Goal: Information Seeking & Learning: Find specific fact

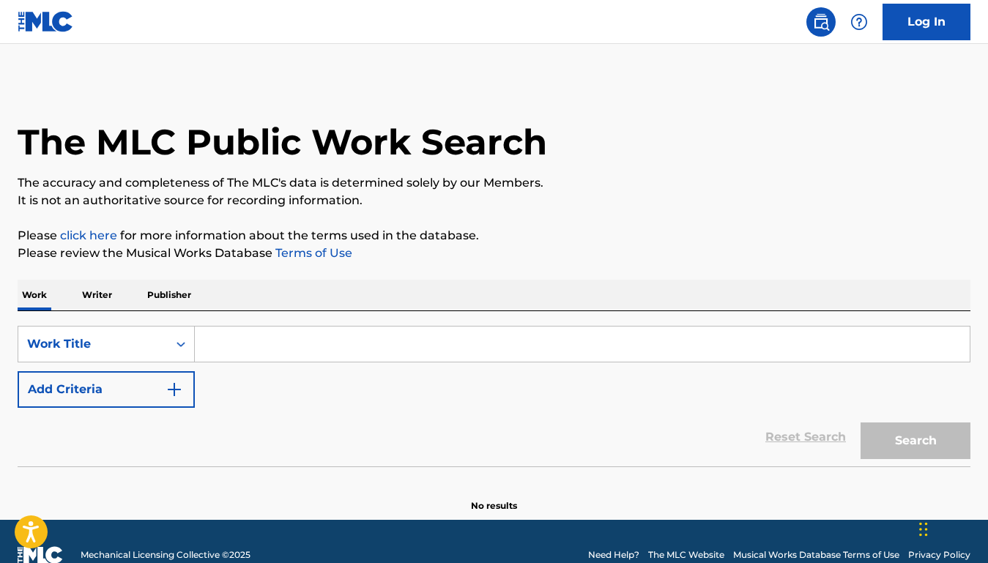
click at [293, 346] on input "Search Form" at bounding box center [582, 344] width 775 height 35
paste input "YOU MADE ME LOVE YOU"
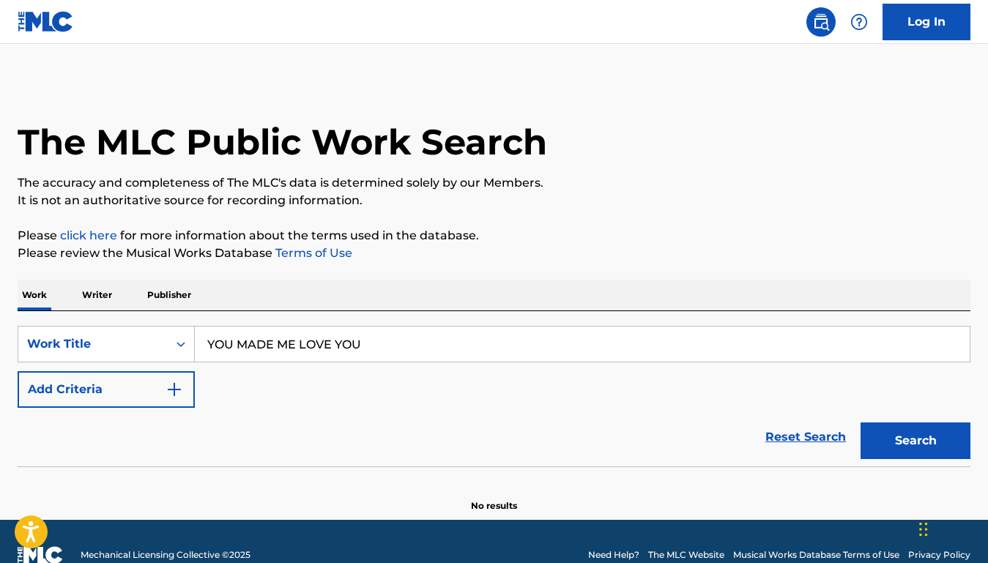
type input "YOU MADE ME LOVE YOU"
click at [141, 390] on button "Add Criteria" at bounding box center [106, 389] width 177 height 37
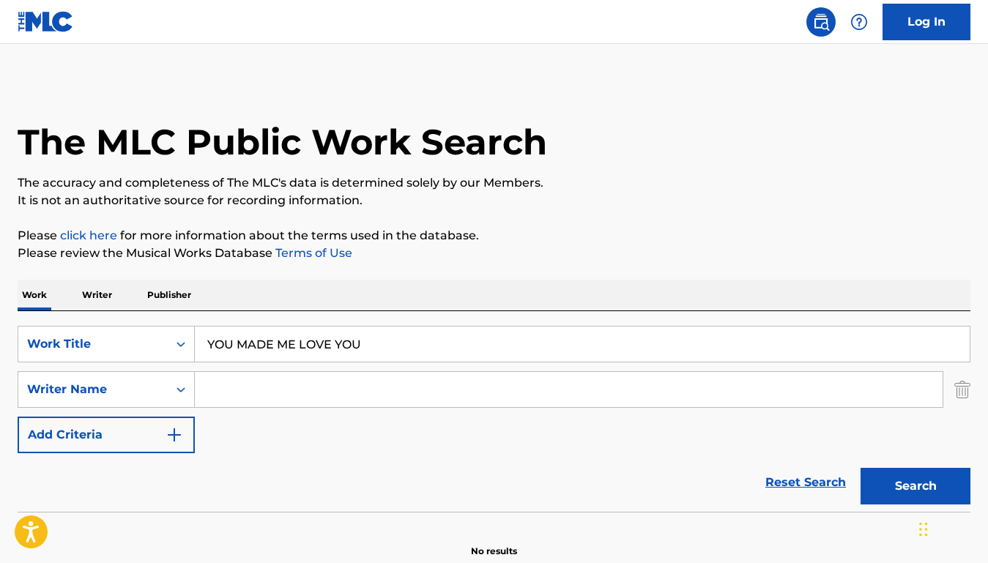
click at [258, 393] on input "Search Form" at bounding box center [569, 389] width 748 height 35
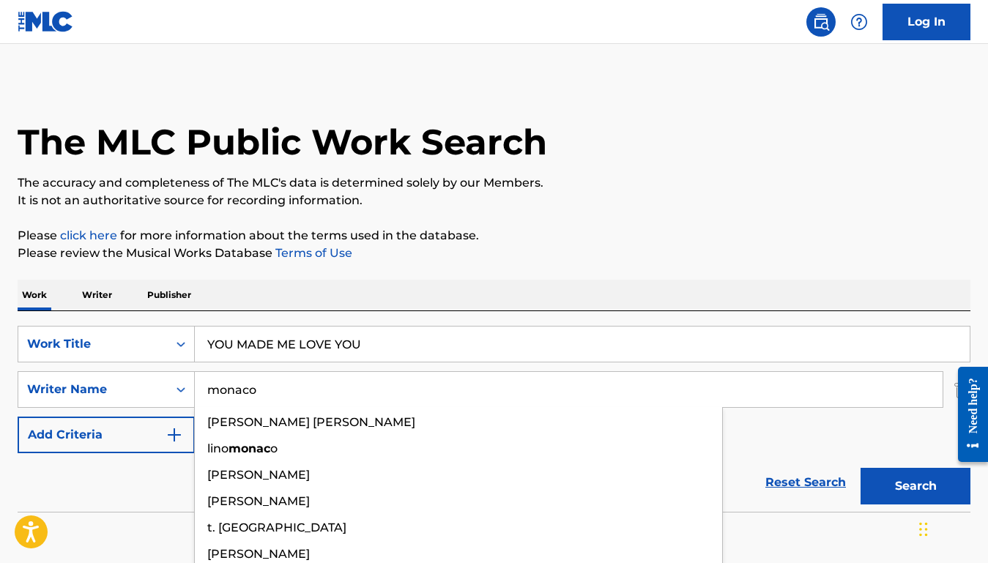
type input "monaco"
click at [860, 468] on button "Search" at bounding box center [915, 486] width 110 height 37
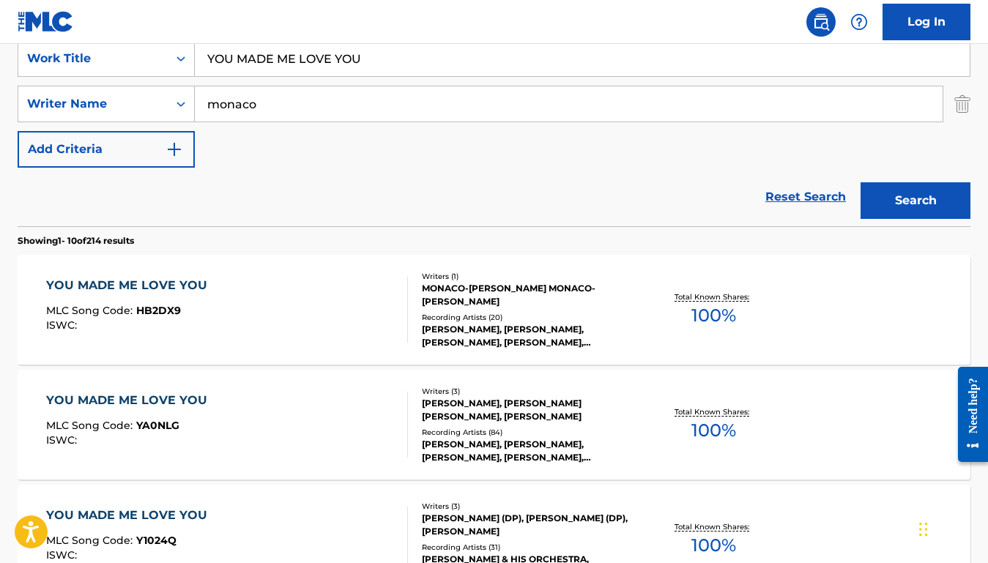
scroll to position [310, 0]
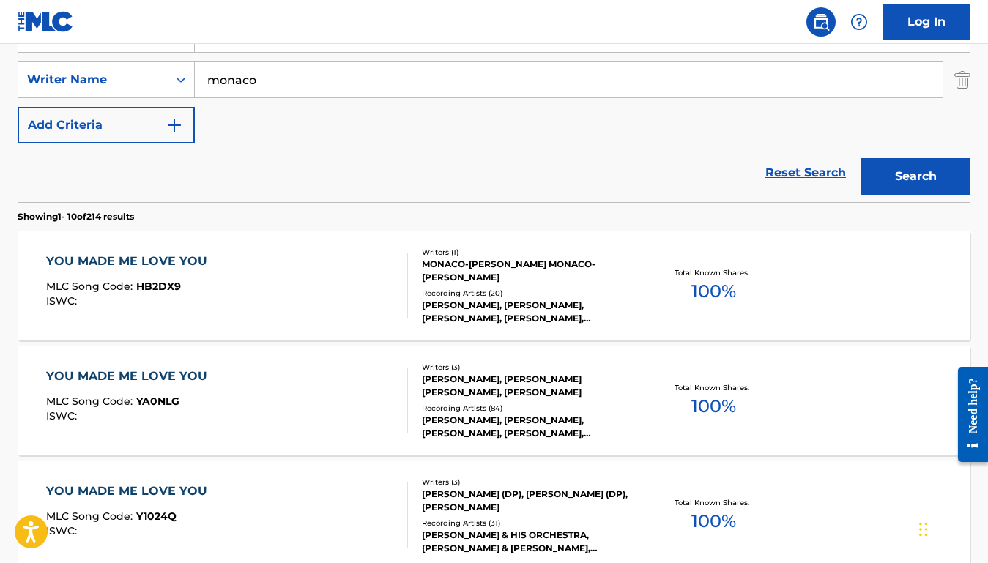
click at [310, 281] on div "YOU MADE ME LOVE YOU MLC Song Code : HB2DX9 ISWC :" at bounding box center [227, 286] width 362 height 66
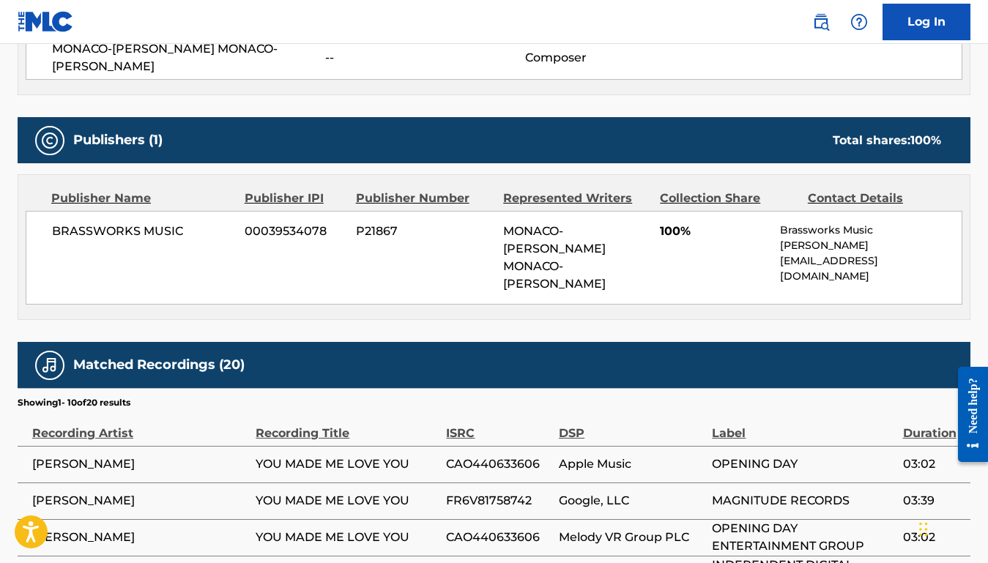
scroll to position [589, 0]
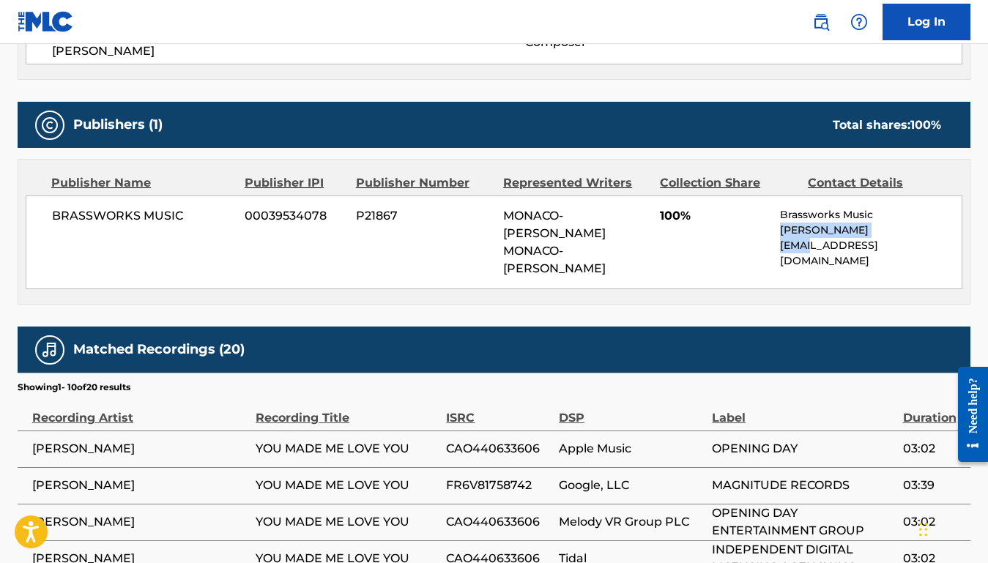
drag, startPoint x: 894, startPoint y: 230, endPoint x: 782, endPoint y: 233, distance: 112.1
click at [782, 233] on p "[PERSON_NAME][EMAIL_ADDRESS][DOMAIN_NAME]" at bounding box center [871, 246] width 182 height 46
copy p "[PERSON_NAME][EMAIL_ADDRESS][DOMAIN_NAME]"
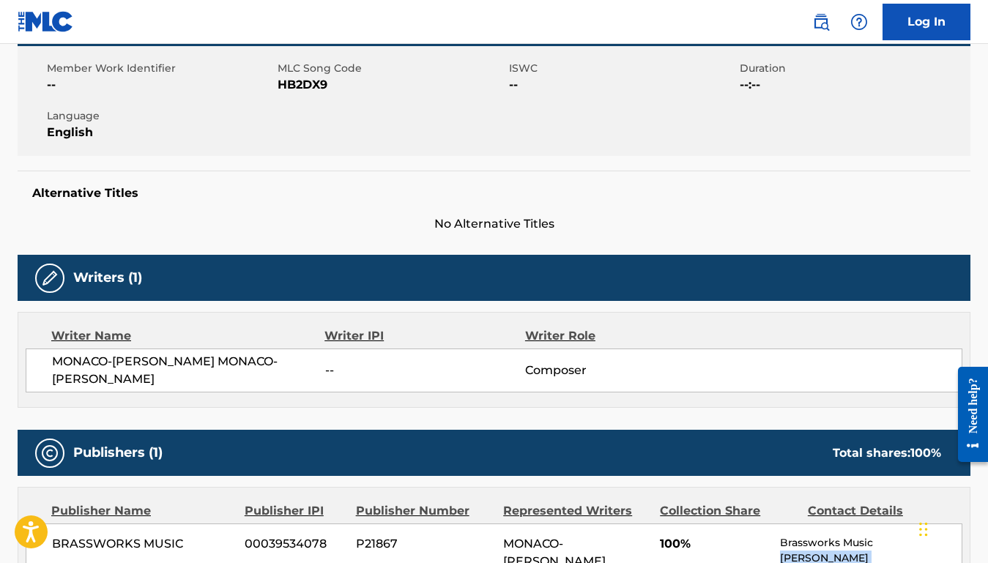
scroll to position [0, 0]
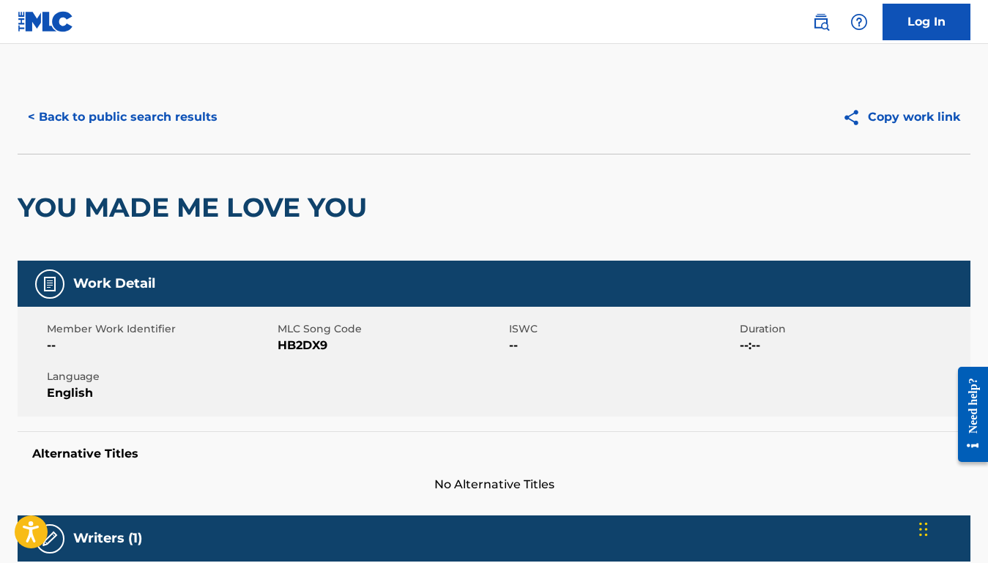
click at [196, 121] on button "< Back to public search results" at bounding box center [123, 117] width 210 height 37
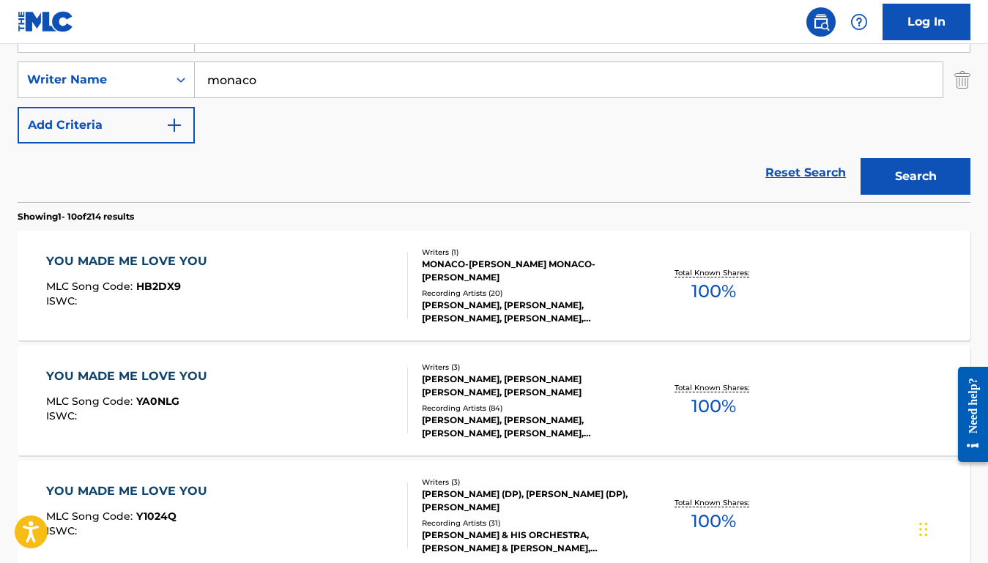
click at [362, 390] on div "YOU MADE ME LOVE YOU MLC Song Code : YA0NLG ISWC :" at bounding box center [227, 401] width 362 height 66
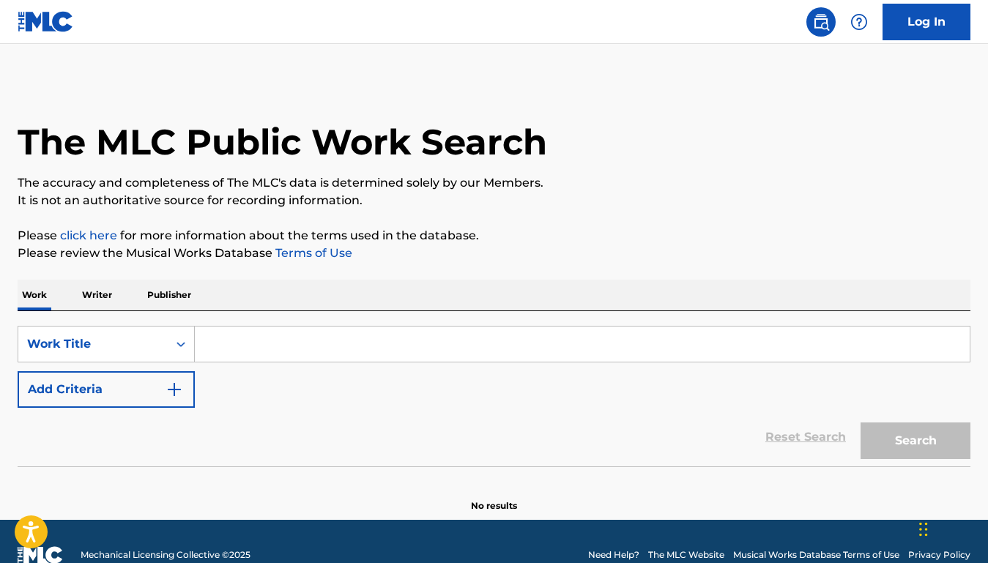
click at [174, 286] on p "Publisher" at bounding box center [169, 295] width 53 height 31
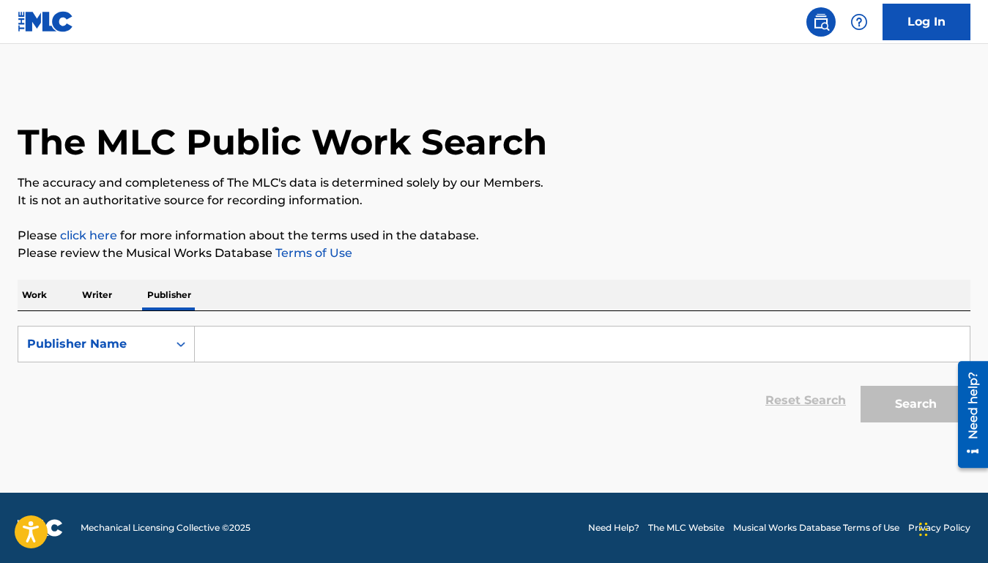
click at [239, 339] on input "Search Form" at bounding box center [582, 344] width 775 height 35
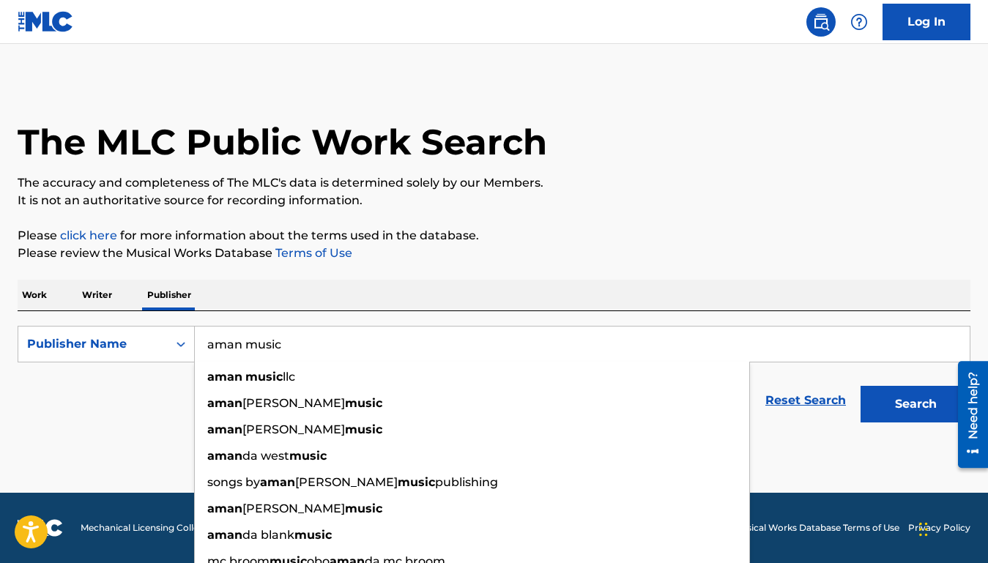
type input "aman music"
click at [860, 386] on button "Search" at bounding box center [915, 404] width 110 height 37
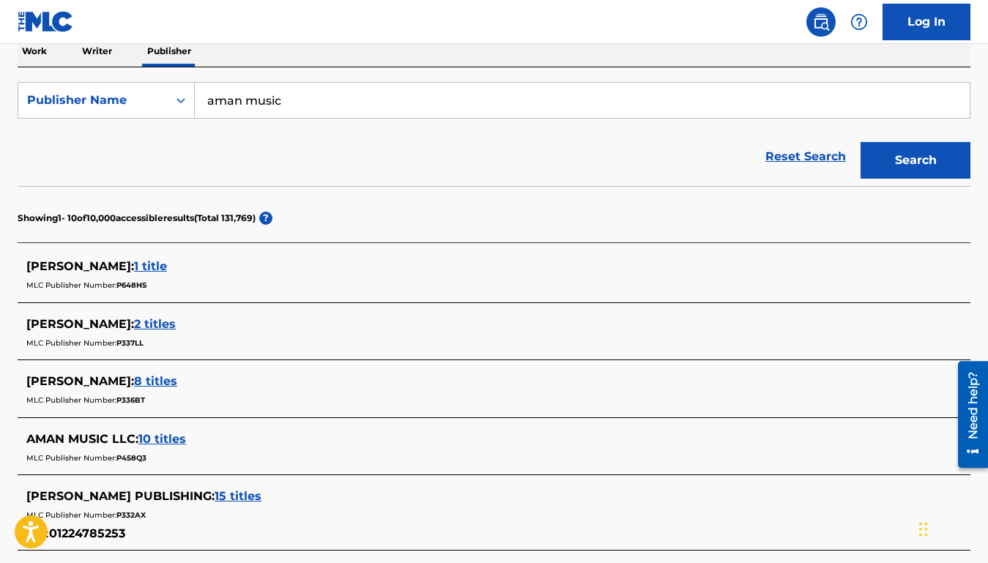
scroll to position [311, 0]
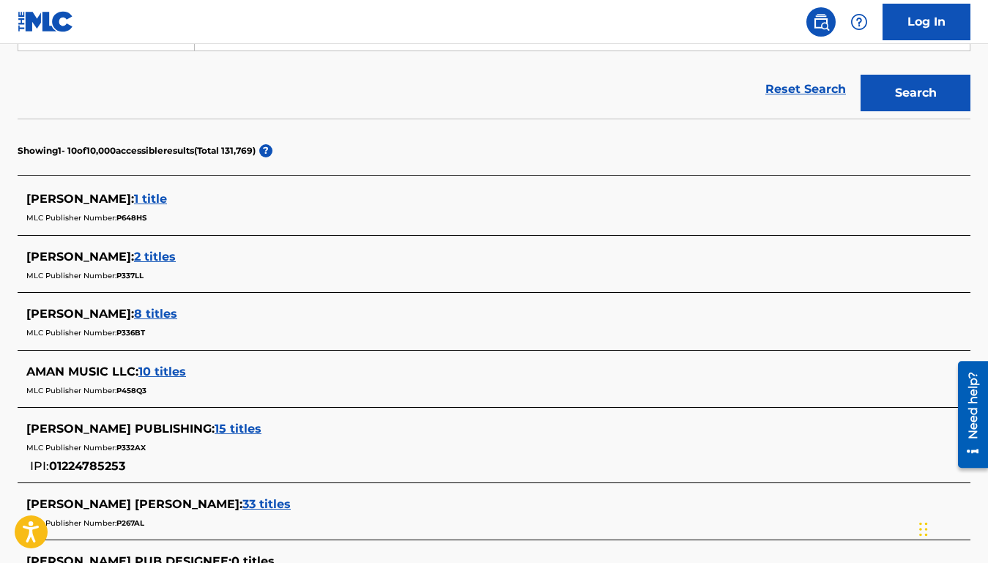
click at [168, 369] on span "10 titles" at bounding box center [162, 372] width 48 height 14
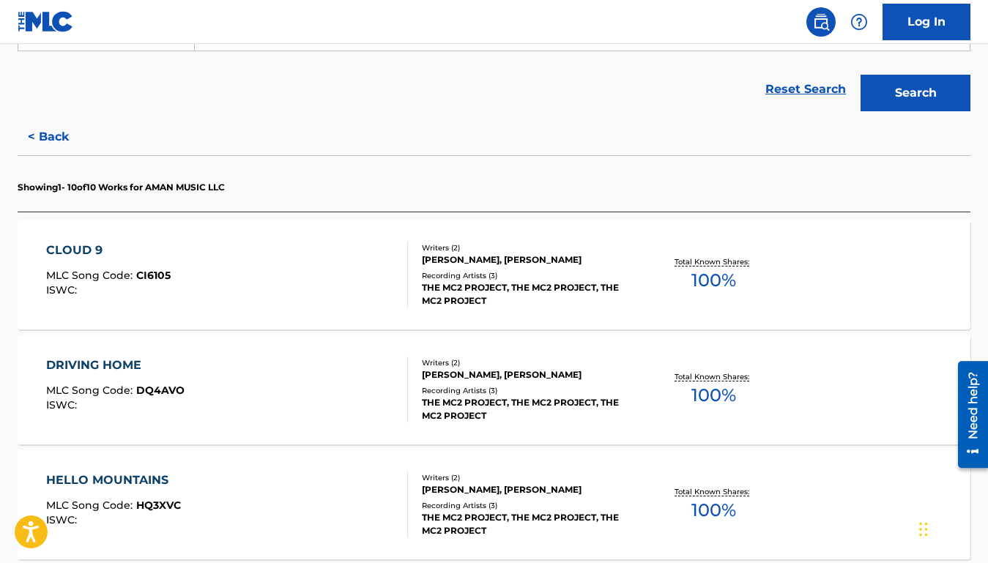
click at [168, 369] on div "DRIVING HOME" at bounding box center [115, 366] width 138 height 18
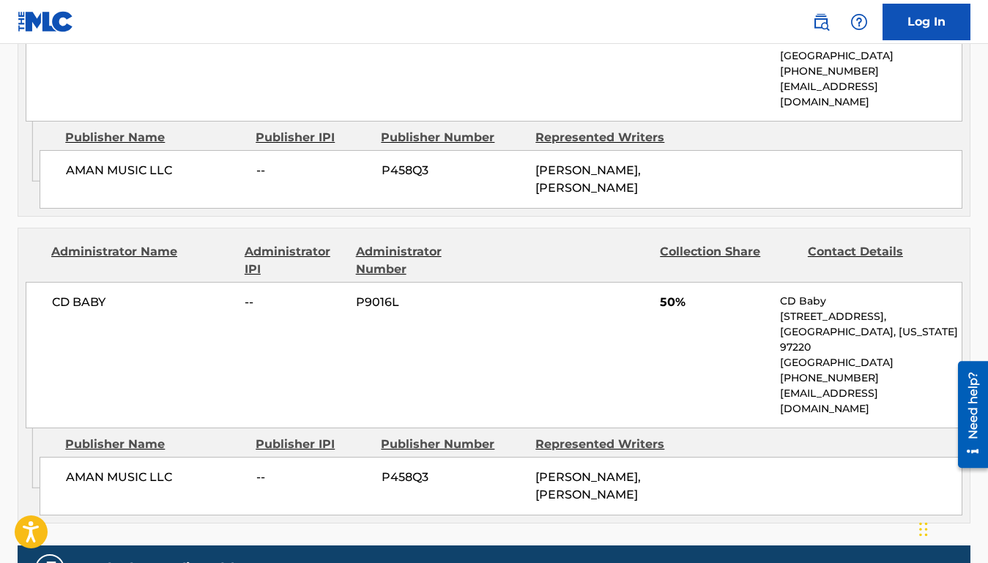
scroll to position [831, 0]
